Goal: Feedback & Contribution: Submit feedback/report problem

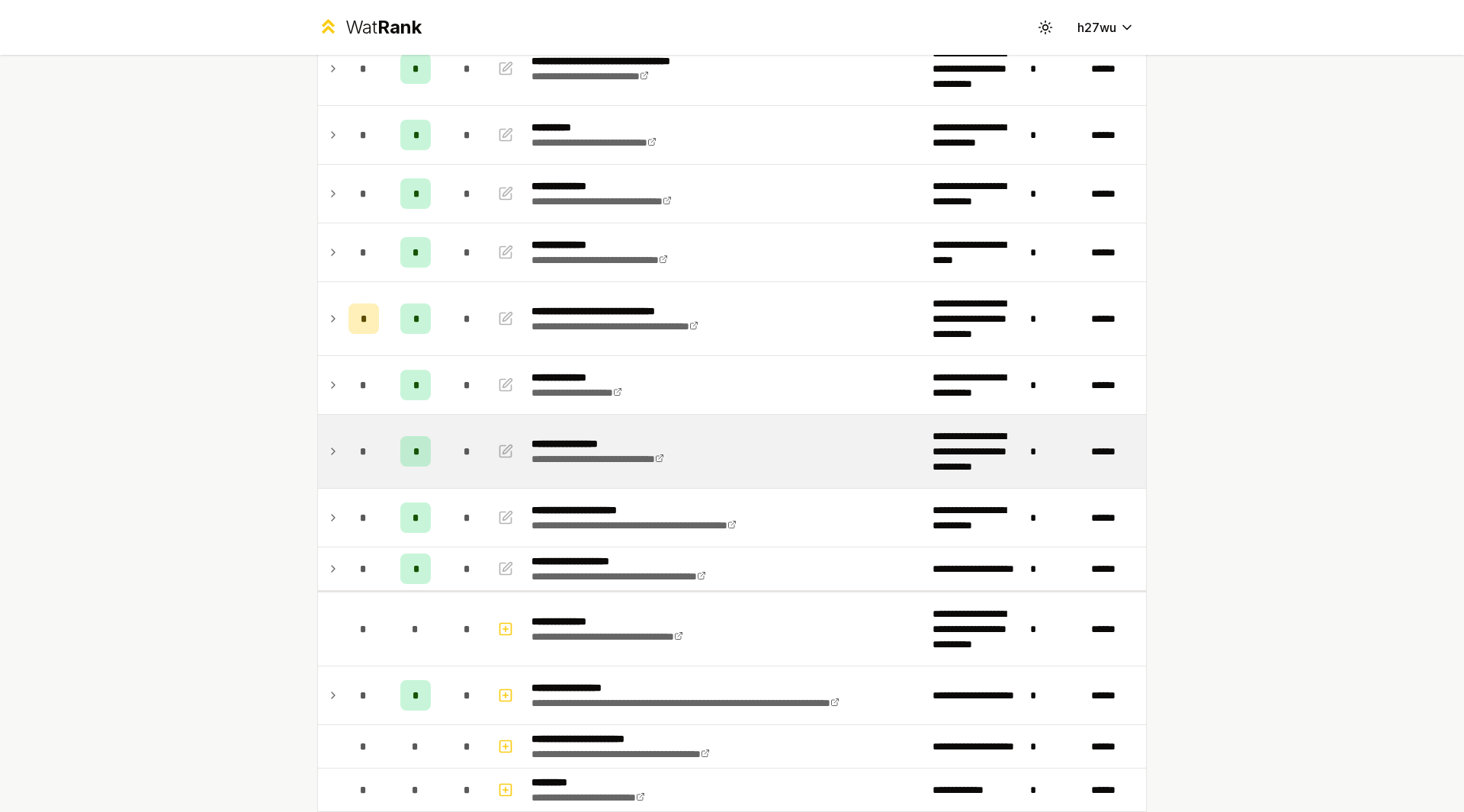
scroll to position [267, 0]
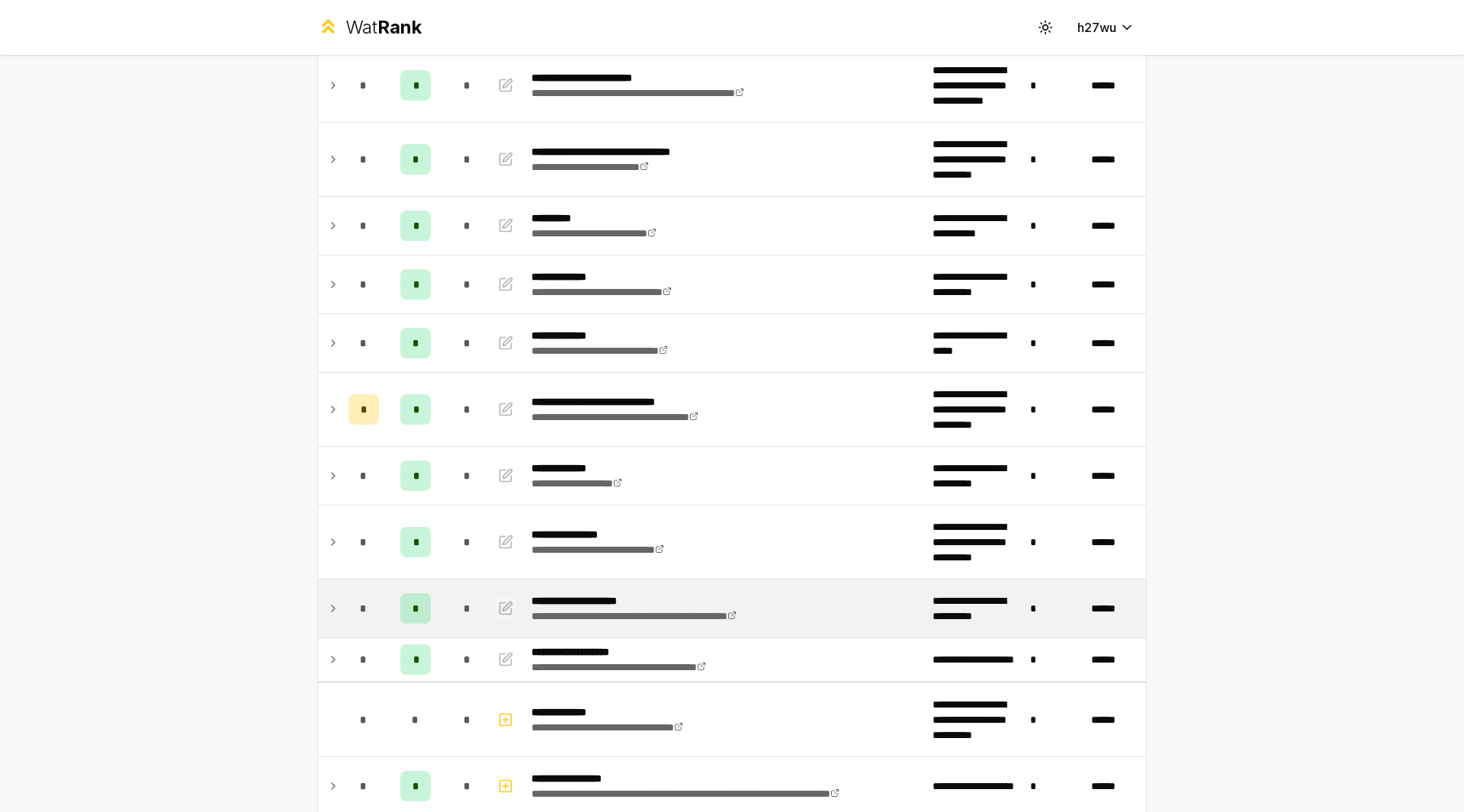
click at [508, 603] on button "button" at bounding box center [506, 608] width 21 height 24
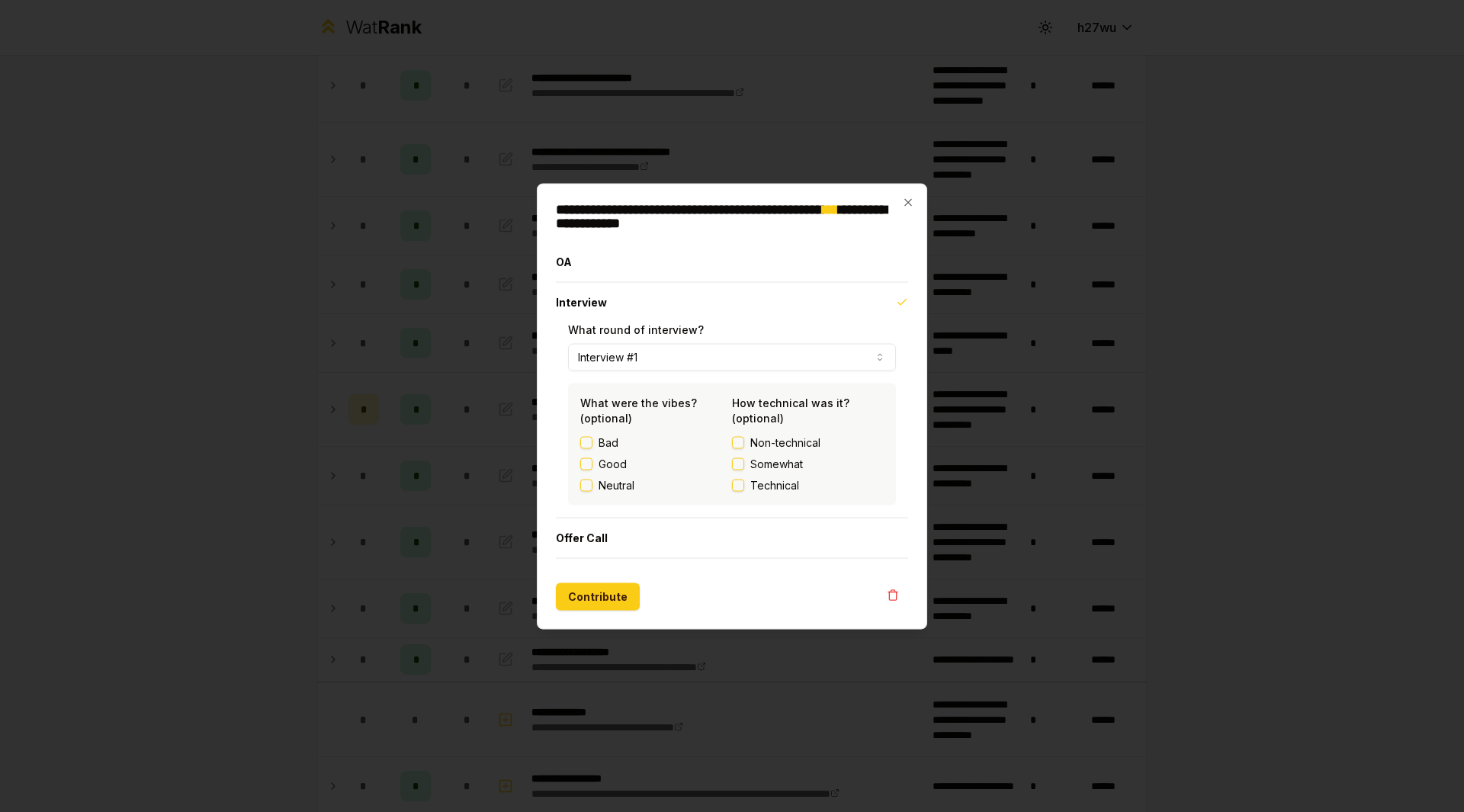
click at [619, 461] on label "Good" at bounding box center [613, 463] width 29 height 15
click at [593, 461] on button "Good" at bounding box center [587, 463] width 12 height 12
click at [788, 465] on span "Somewhat" at bounding box center [777, 463] width 53 height 15
click at [744, 465] on button "Somewhat" at bounding box center [738, 463] width 12 height 12
click at [595, 587] on button "Contribute" at bounding box center [597, 595] width 84 height 28
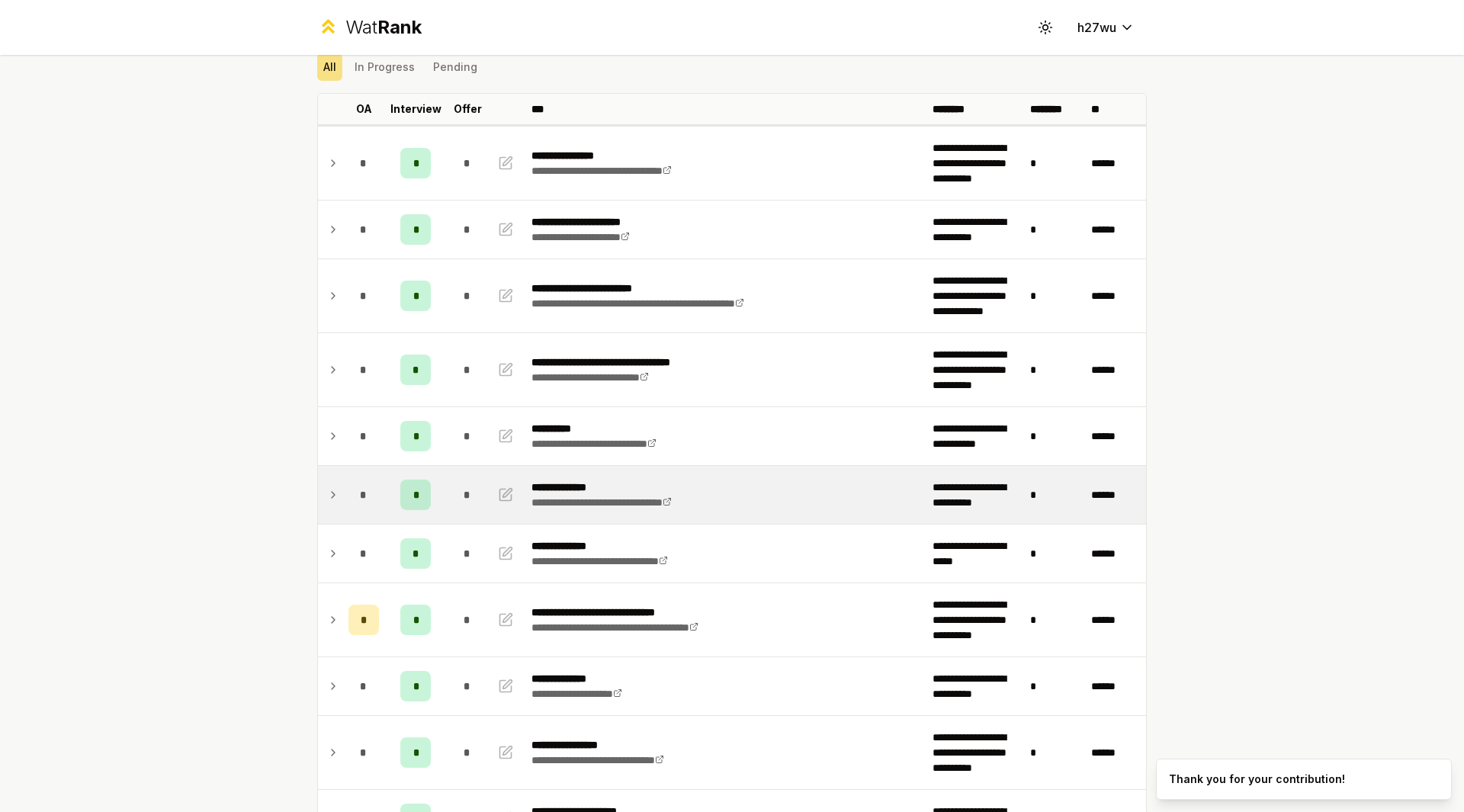
scroll to position [57, 0]
click at [500, 498] on icon "button" at bounding box center [505, 494] width 15 height 19
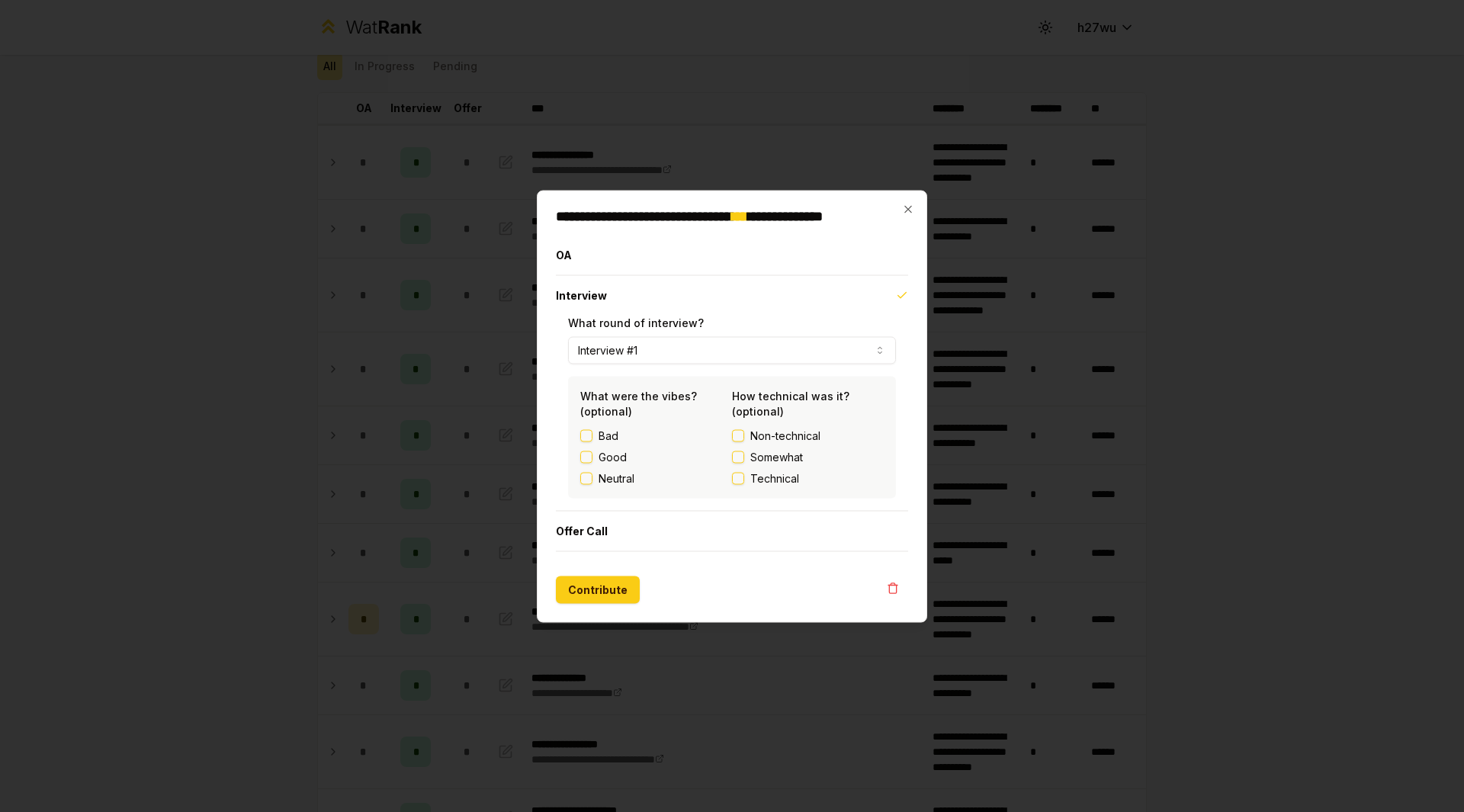
click at [743, 477] on button "Technical" at bounding box center [738, 478] width 12 height 12
click at [619, 455] on label "Good" at bounding box center [613, 456] width 29 height 15
click at [593, 455] on button "Good" at bounding box center [587, 456] width 12 height 12
click at [588, 596] on button "Contribute" at bounding box center [597, 589] width 84 height 28
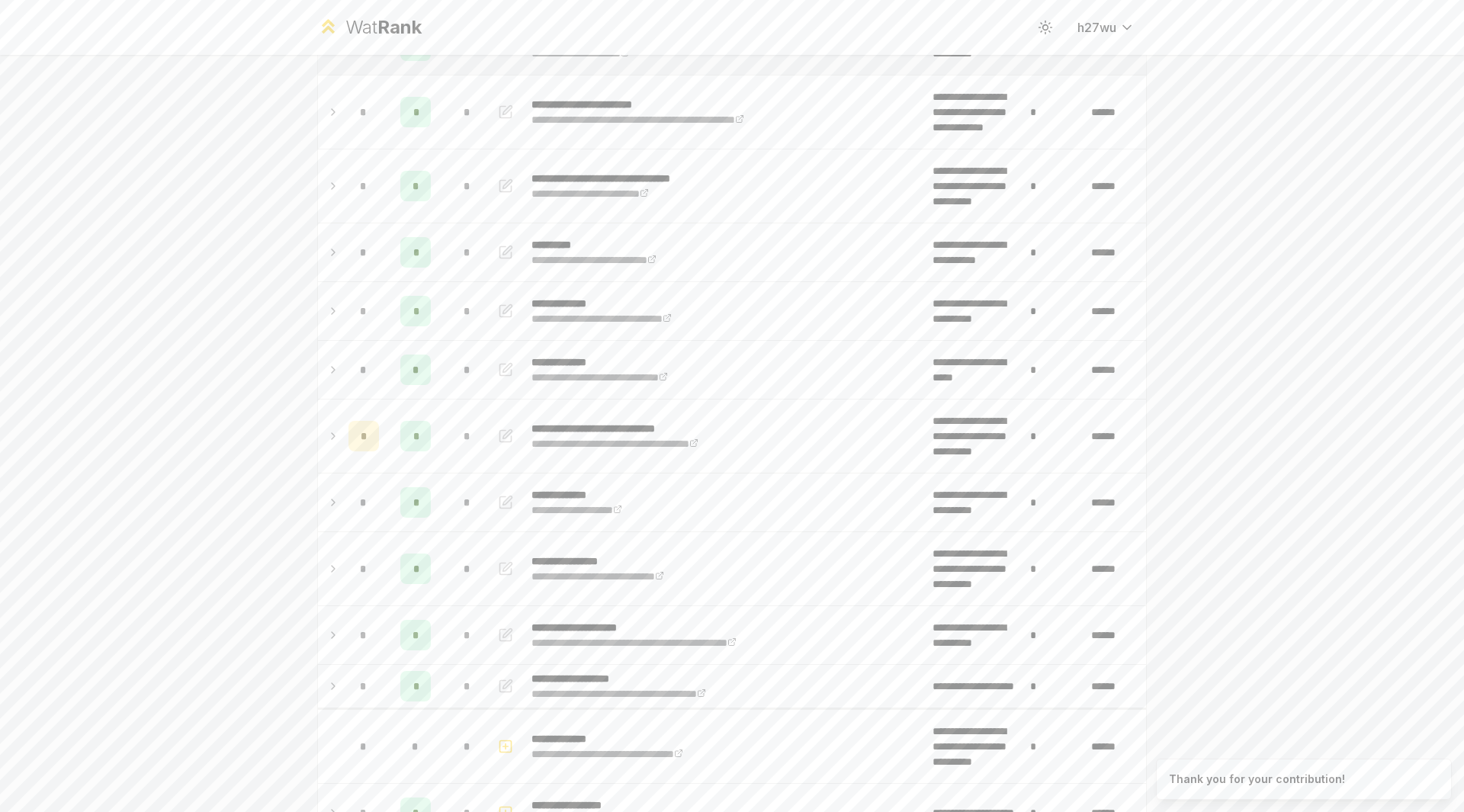
scroll to position [241, 0]
